Goal: Transaction & Acquisition: Purchase product/service

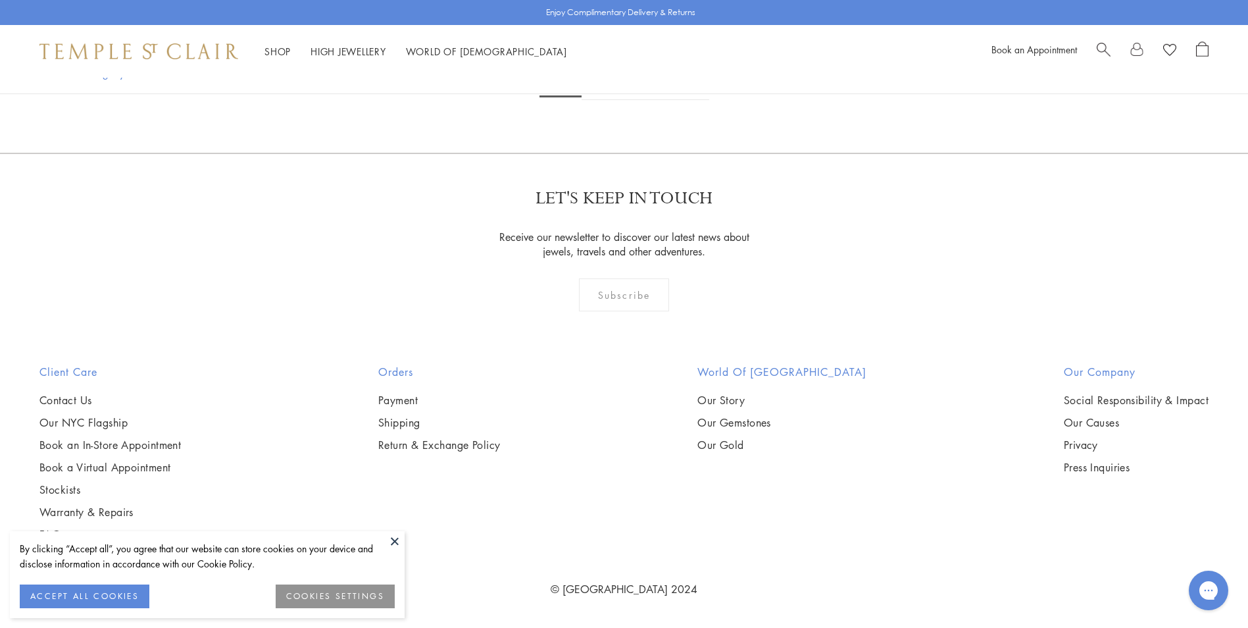
scroll to position [8239, 0]
click at [601, 100] on link "2" at bounding box center [603, 82] width 43 height 36
click at [0, 0] on img at bounding box center [0, 0] width 0 height 0
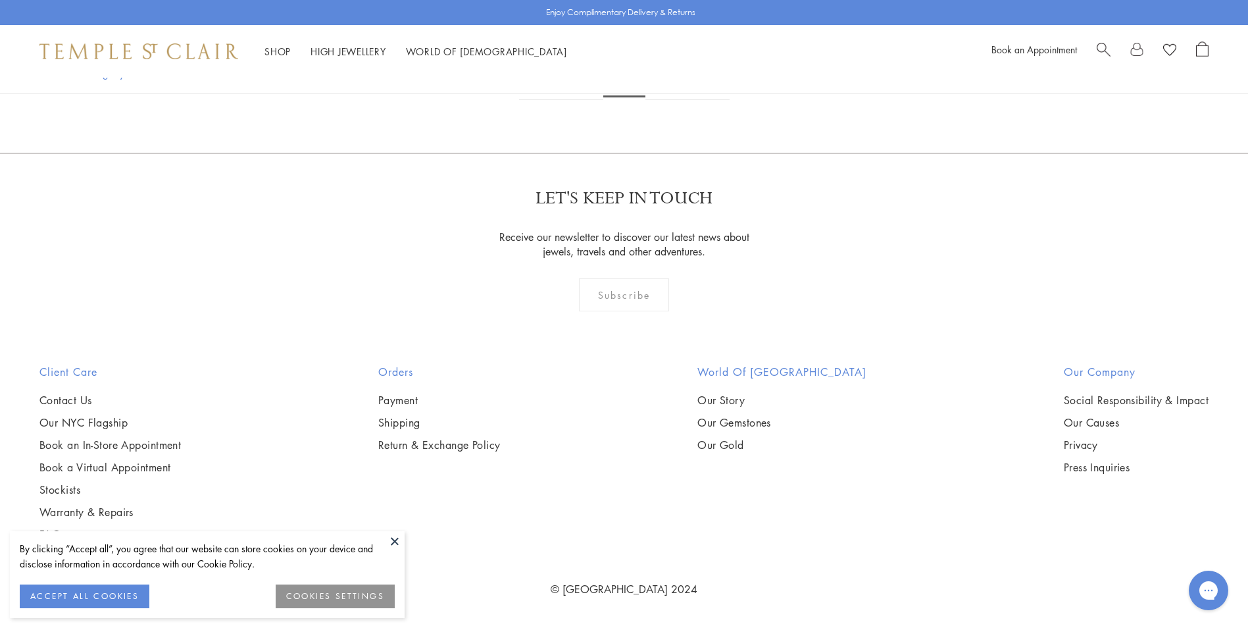
click at [667, 100] on link "3" at bounding box center [666, 82] width 43 height 36
